Goal: Information Seeking & Learning: Learn about a topic

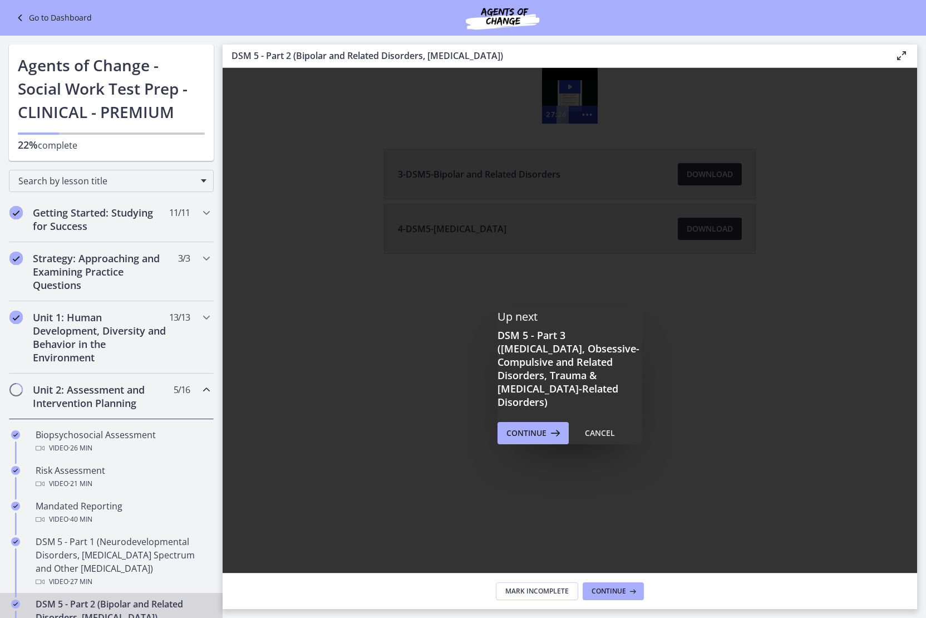
scroll to position [367, 0]
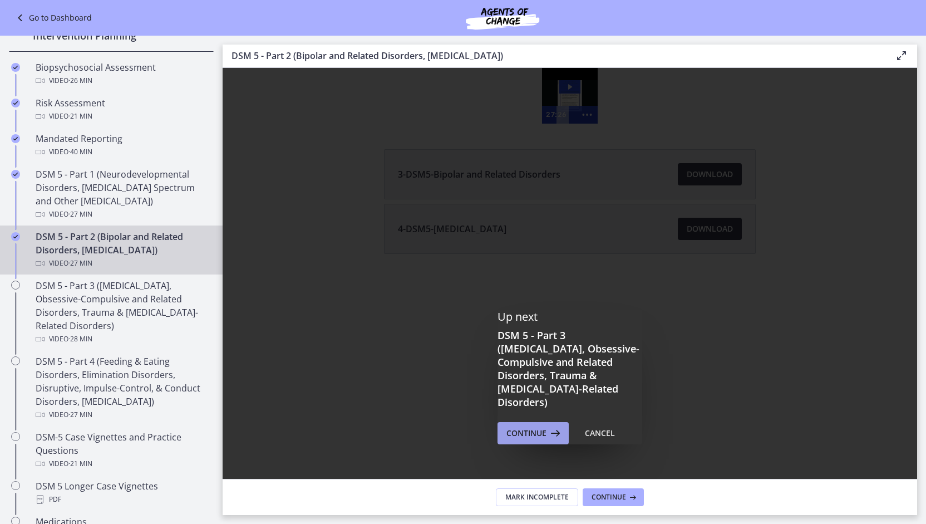
click at [546, 426] on icon at bounding box center [554, 432] width 16 height 13
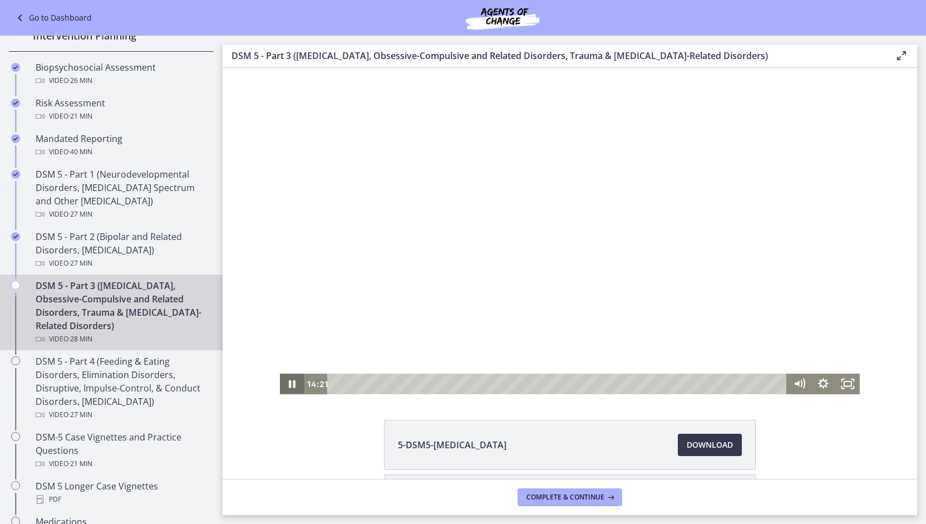
click at [289, 387] on icon "Pause" at bounding box center [292, 384] width 7 height 8
drag, startPoint x: 286, startPoint y: 387, endPoint x: 283, endPoint y: 382, distance: 5.7
click at [283, 382] on icon "Pause" at bounding box center [292, 383] width 29 height 24
click at [841, 379] on icon "Fullscreen" at bounding box center [842, 380] width 2 height 2
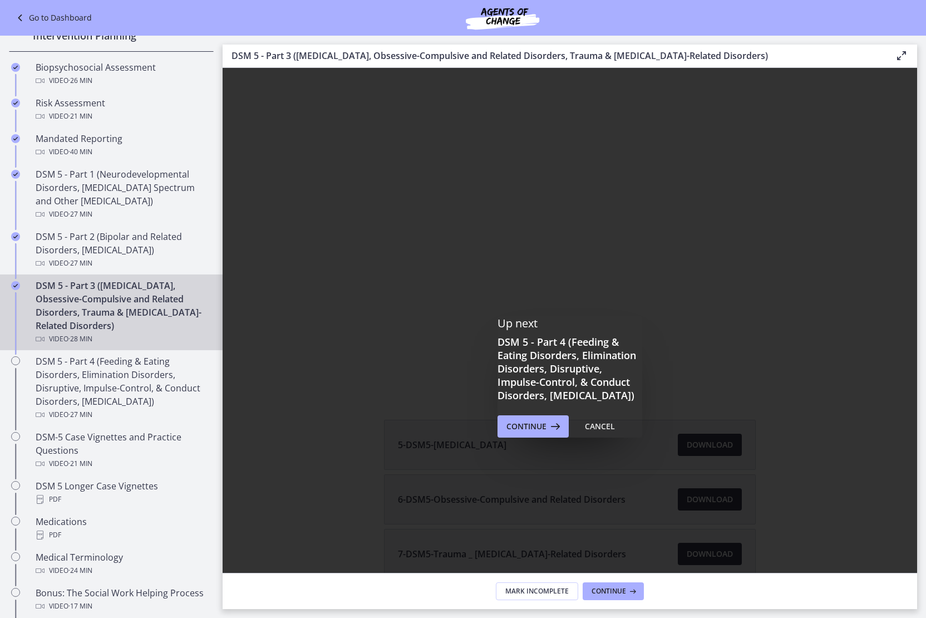
click at [917, 341] on div at bounding box center [570, 231] width 694 height 326
click at [665, 394] on div at bounding box center [570, 231] width 694 height 326
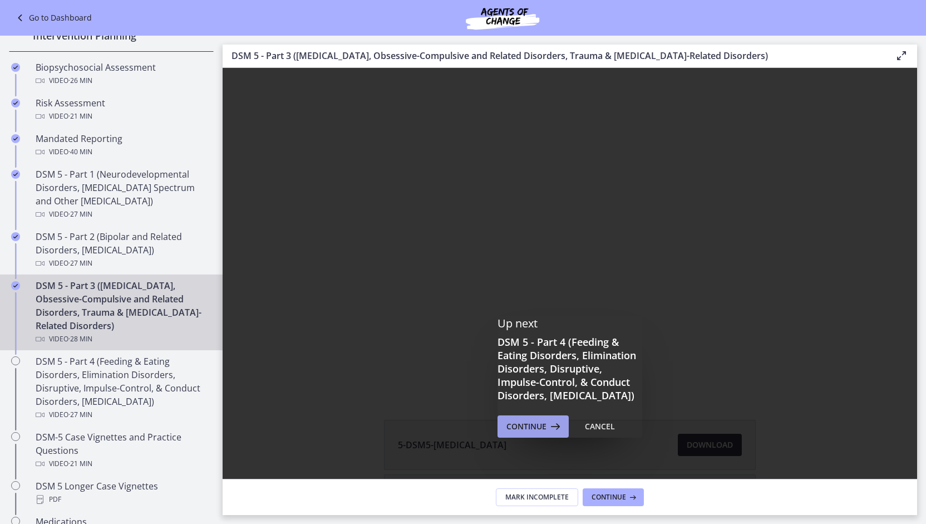
click at [535, 432] on span "Continue" at bounding box center [526, 426] width 40 height 13
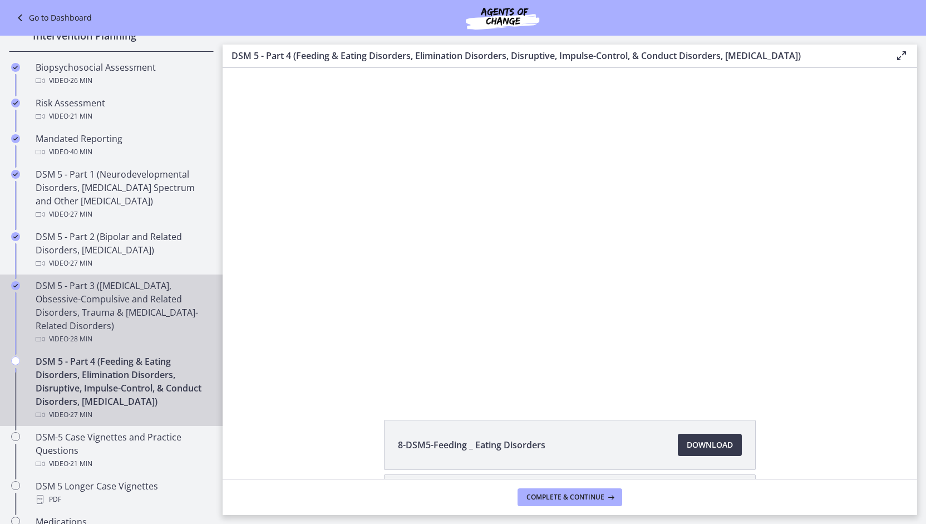
click at [129, 316] on div "DSM 5 - Part 3 ([MEDICAL_DATA], Obsessive-Compulsive and Related Disorders, Tra…" at bounding box center [123, 312] width 174 height 67
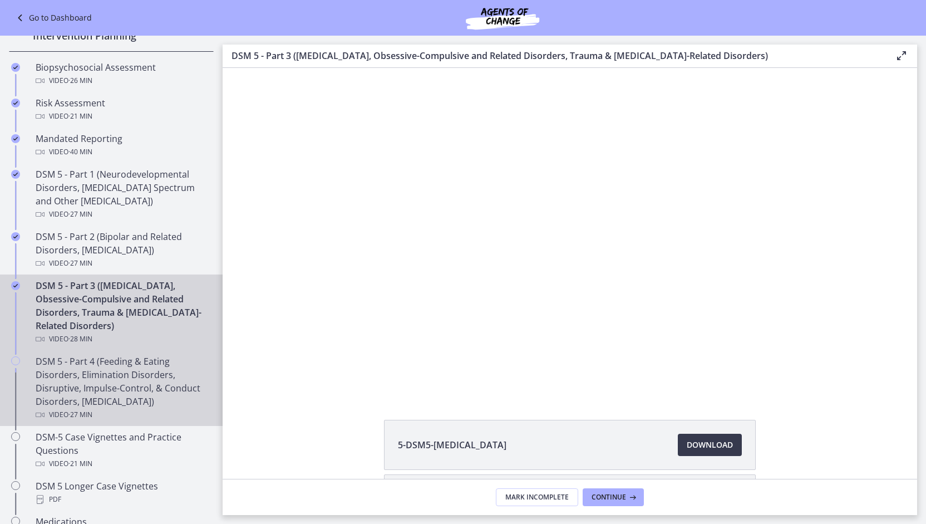
click at [97, 401] on div "DSM 5 - Part 4 (Feeding & Eating Disorders, Elimination Disorders, Disruptive, …" at bounding box center [123, 387] width 174 height 67
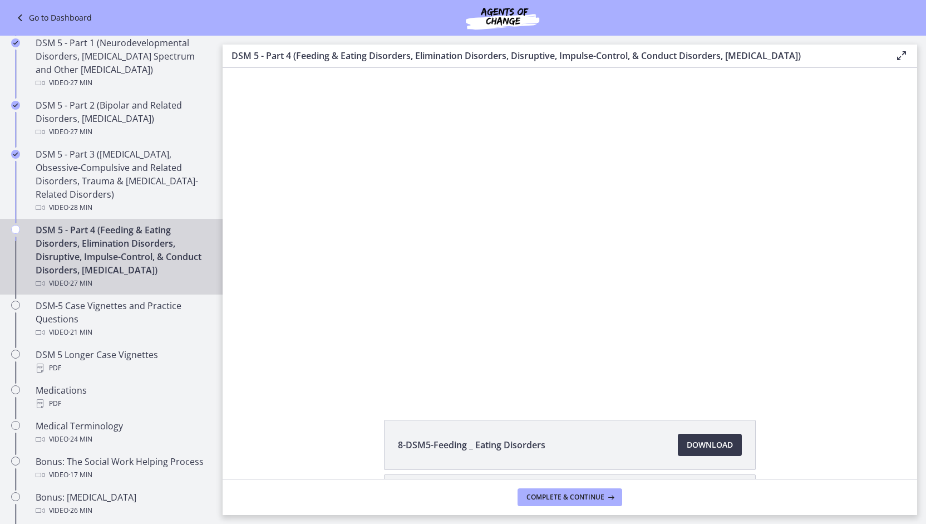
scroll to position [501, 0]
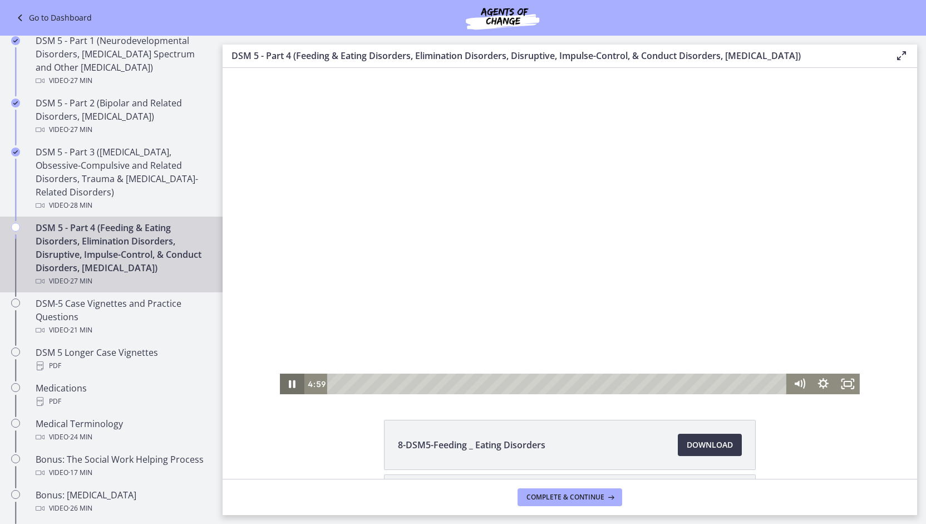
click at [284, 385] on icon "Pause" at bounding box center [292, 383] width 24 height 21
click at [280, 373] on button "Play Video" at bounding box center [292, 383] width 24 height 21
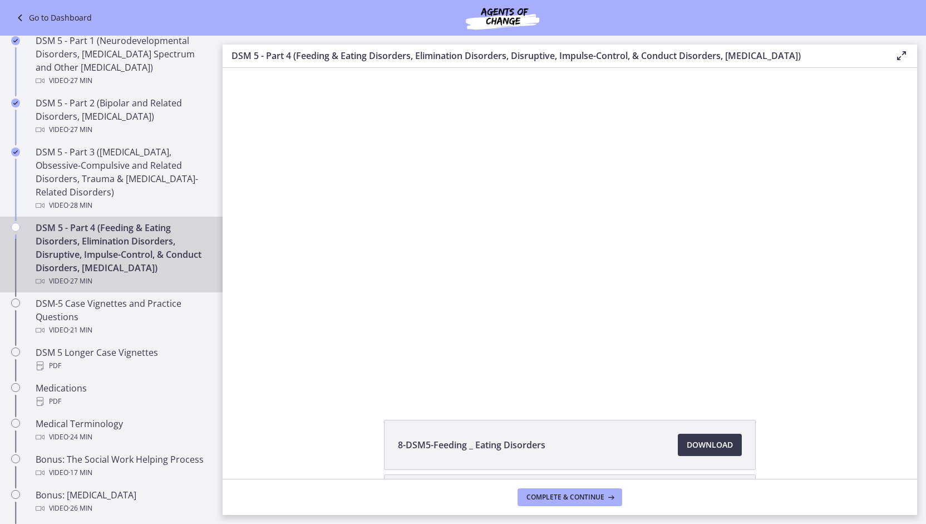
click at [280, 373] on button "Pause" at bounding box center [292, 383] width 24 height 21
